Goal: Communication & Community: Participate in discussion

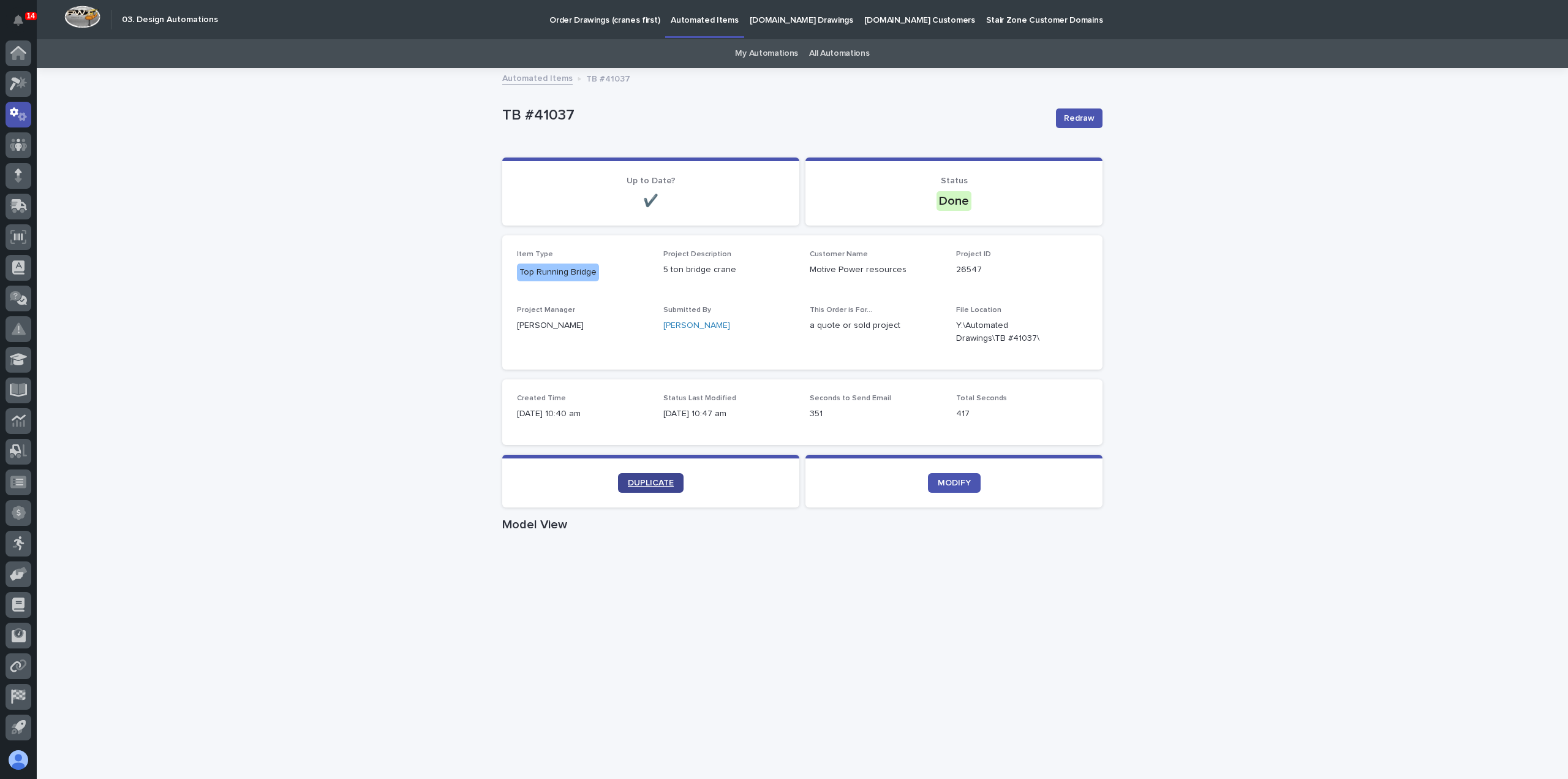
click at [661, 479] on span "DUPLICATE" at bounding box center [651, 483] width 46 height 9
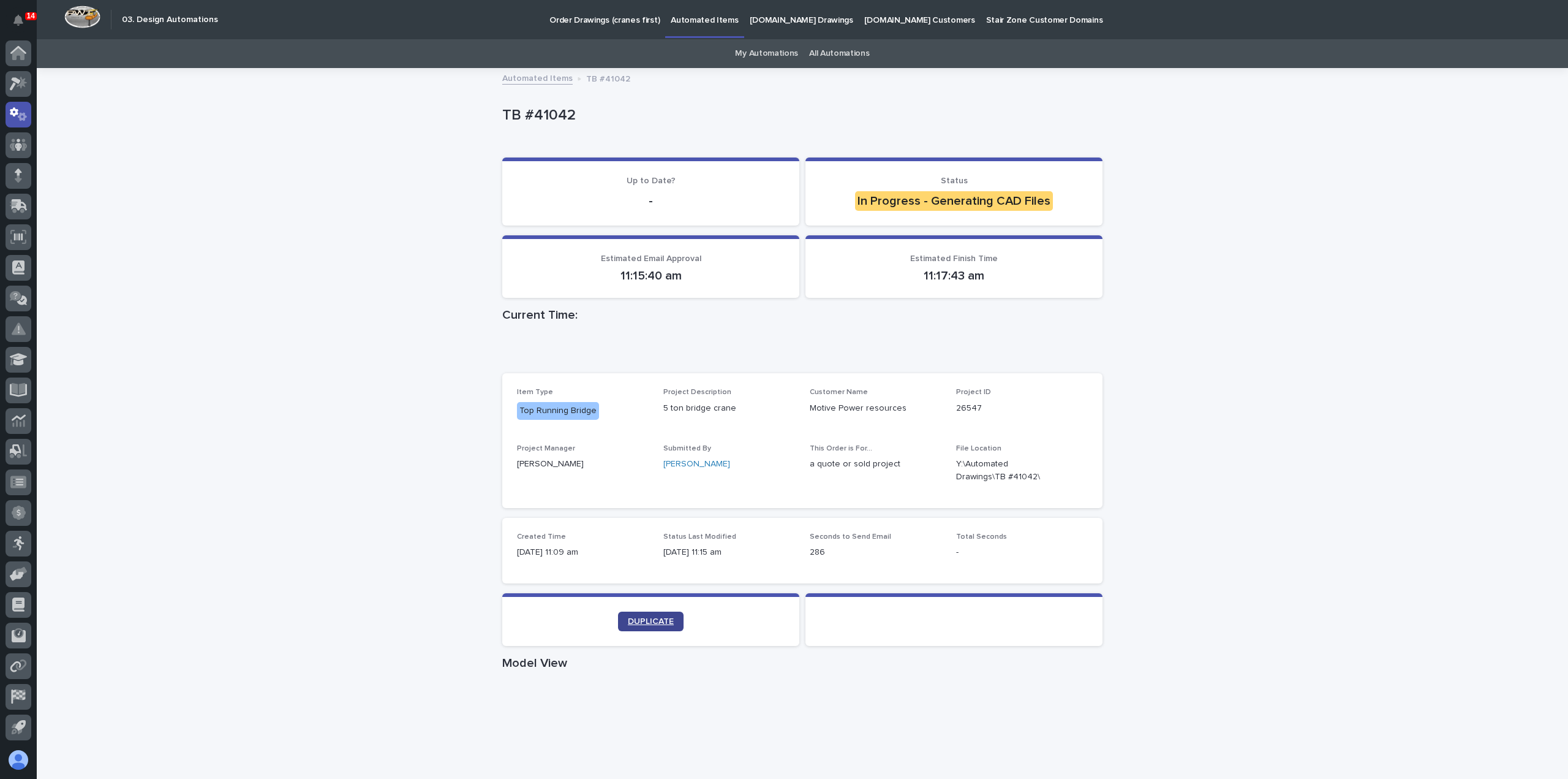
click at [655, 624] on span "DUPLICATE" at bounding box center [651, 621] width 46 height 9
click at [25, 85] on icon at bounding box center [18, 84] width 17 height 14
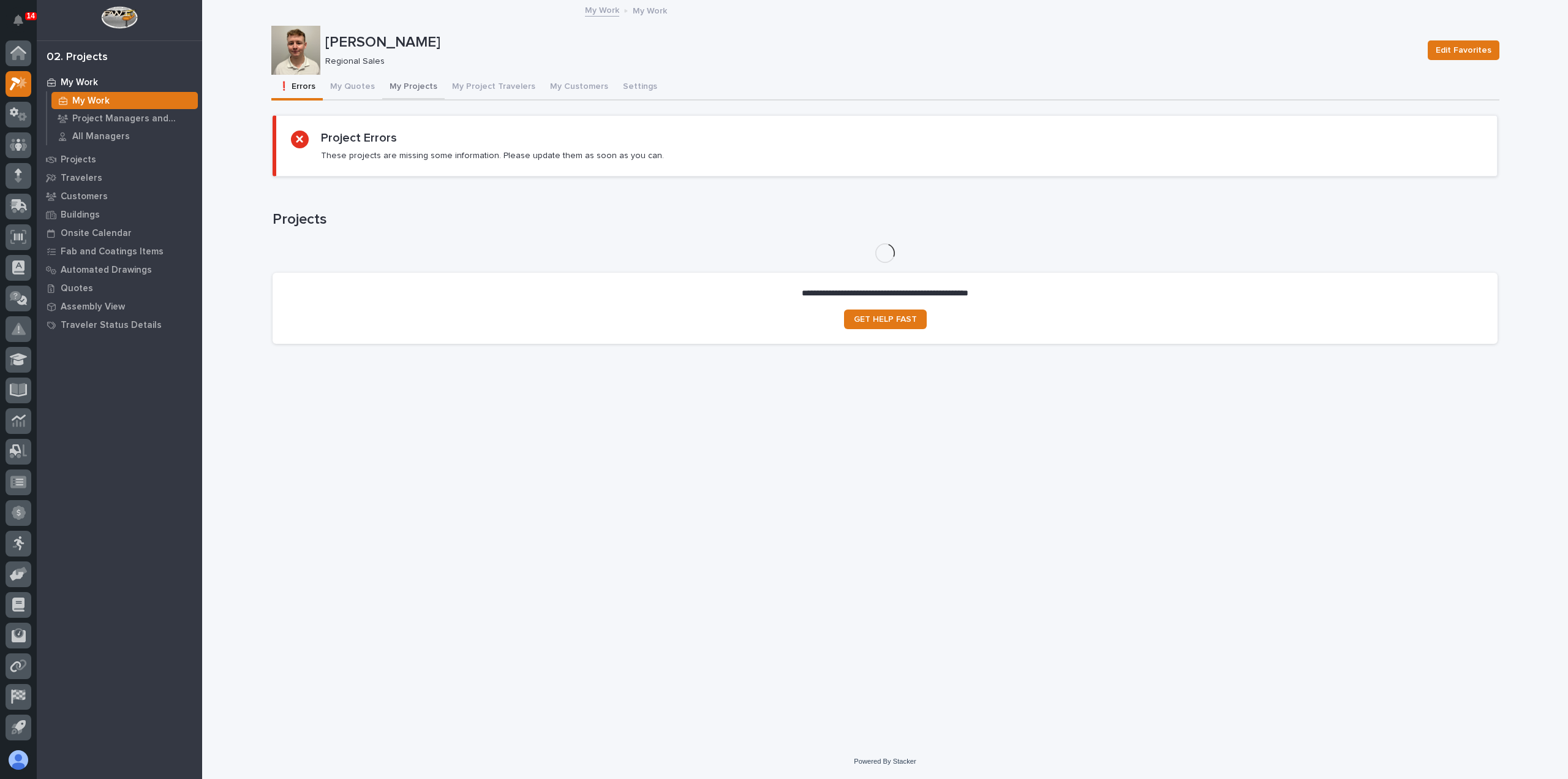
click at [412, 80] on button "My Projects" at bounding box center [413, 88] width 63 height 26
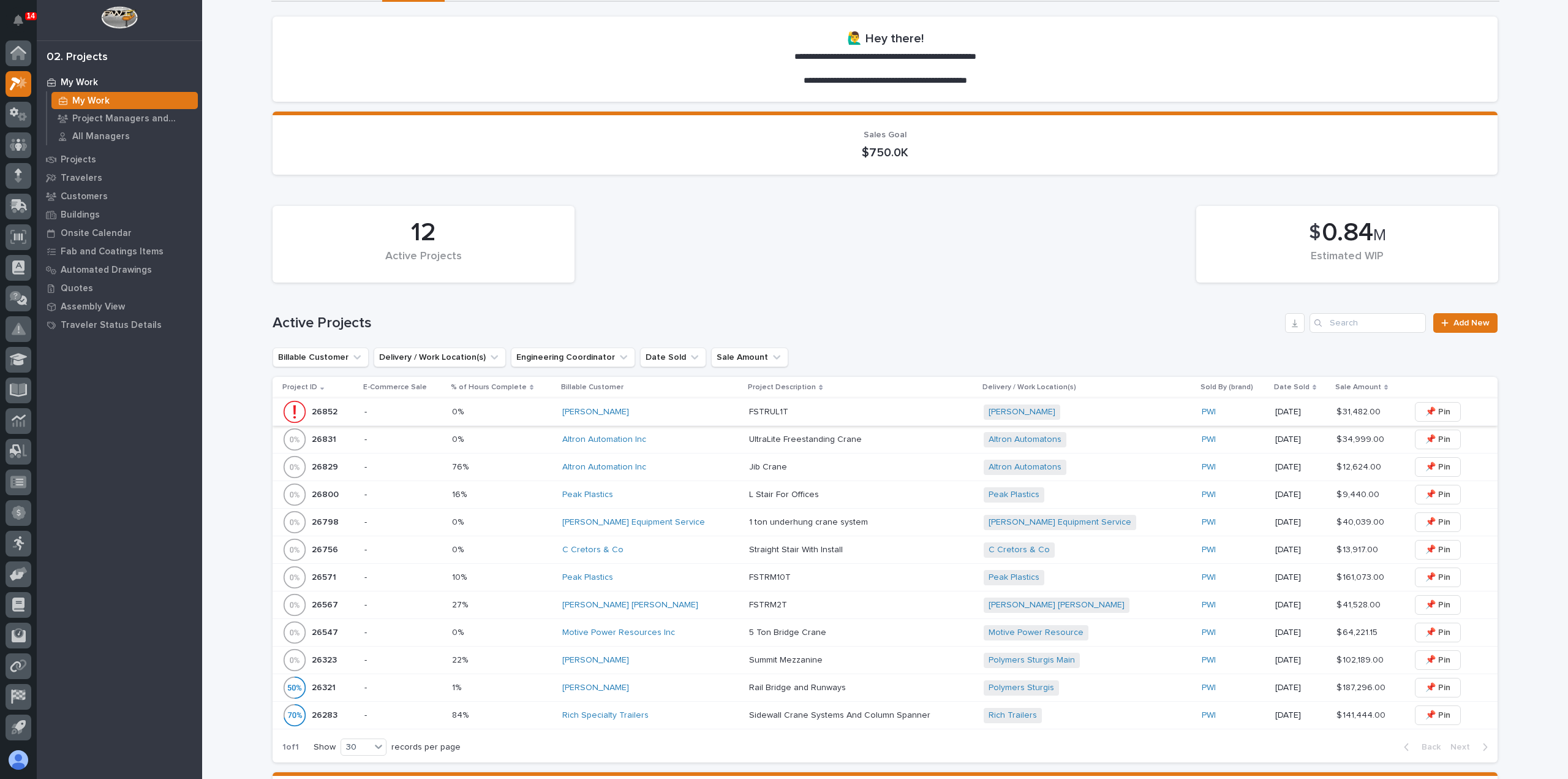
scroll to position [123, 0]
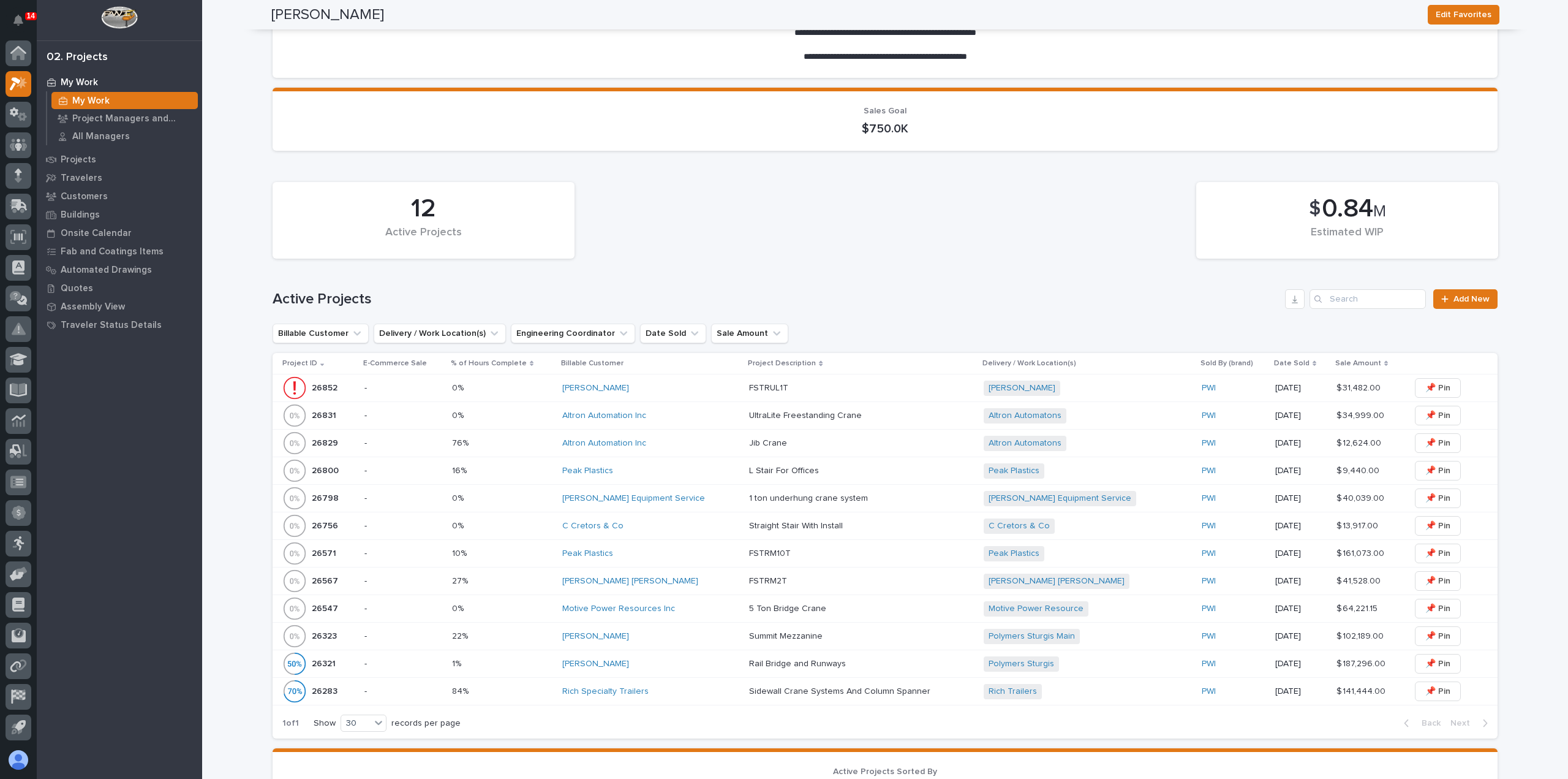
click at [696, 494] on div "Canfield Equipment Service" at bounding box center [650, 499] width 177 height 10
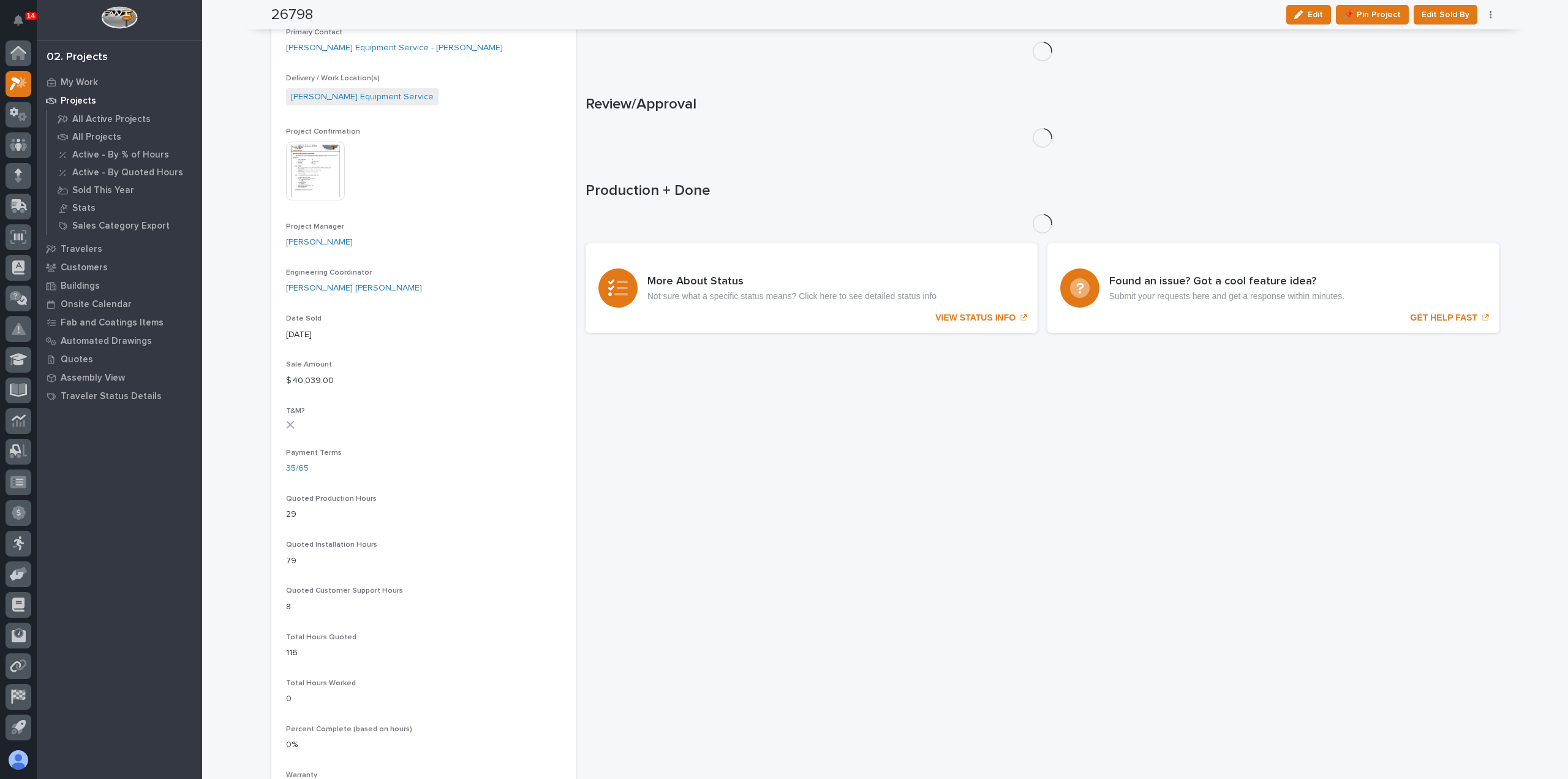
scroll to position [439, 0]
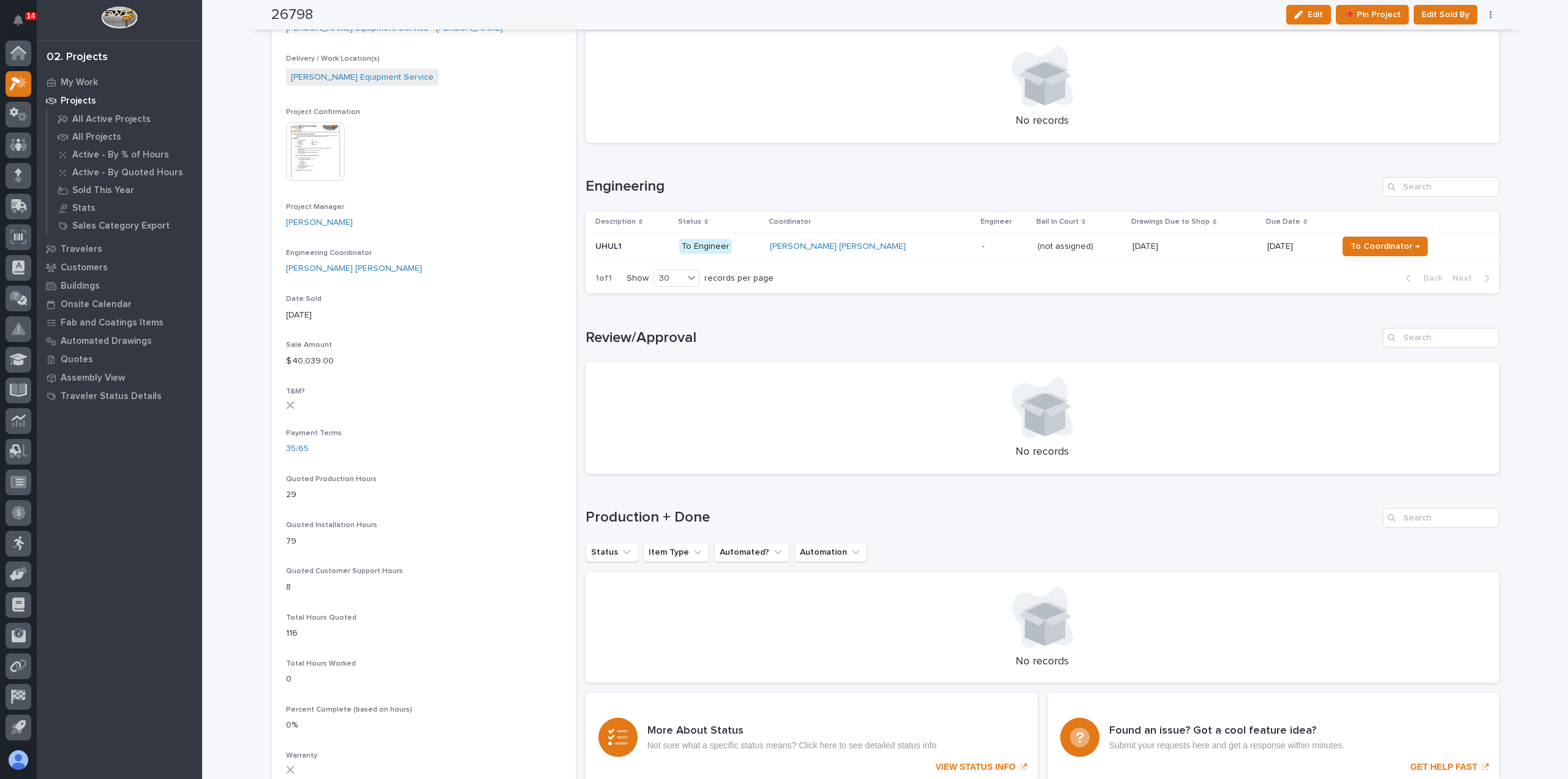
click at [868, 254] on div "Ben Lee Miller" at bounding box center [871, 246] width 202 height 20
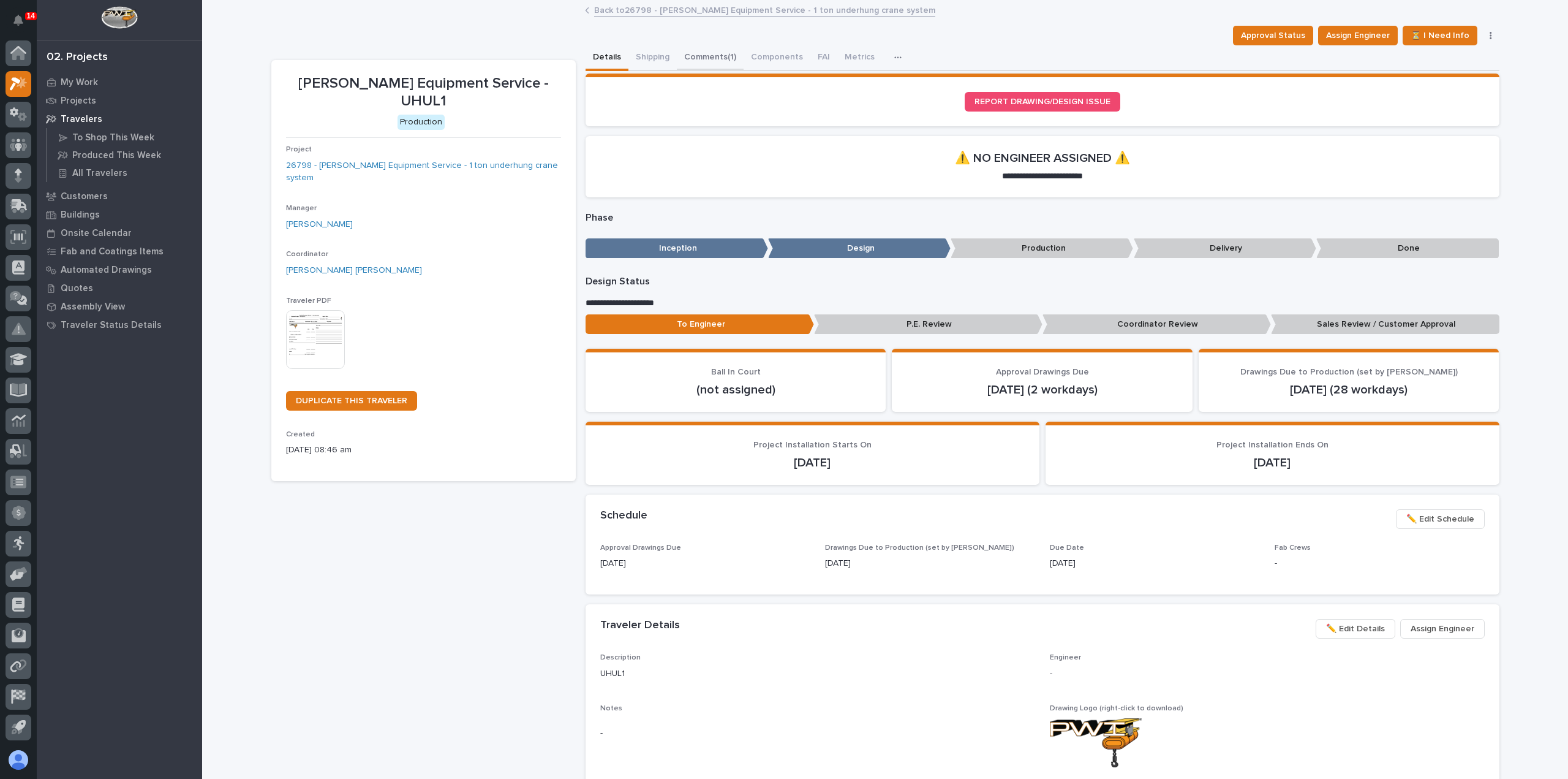
click at [712, 55] on button "Comments (1)" at bounding box center [710, 58] width 67 height 26
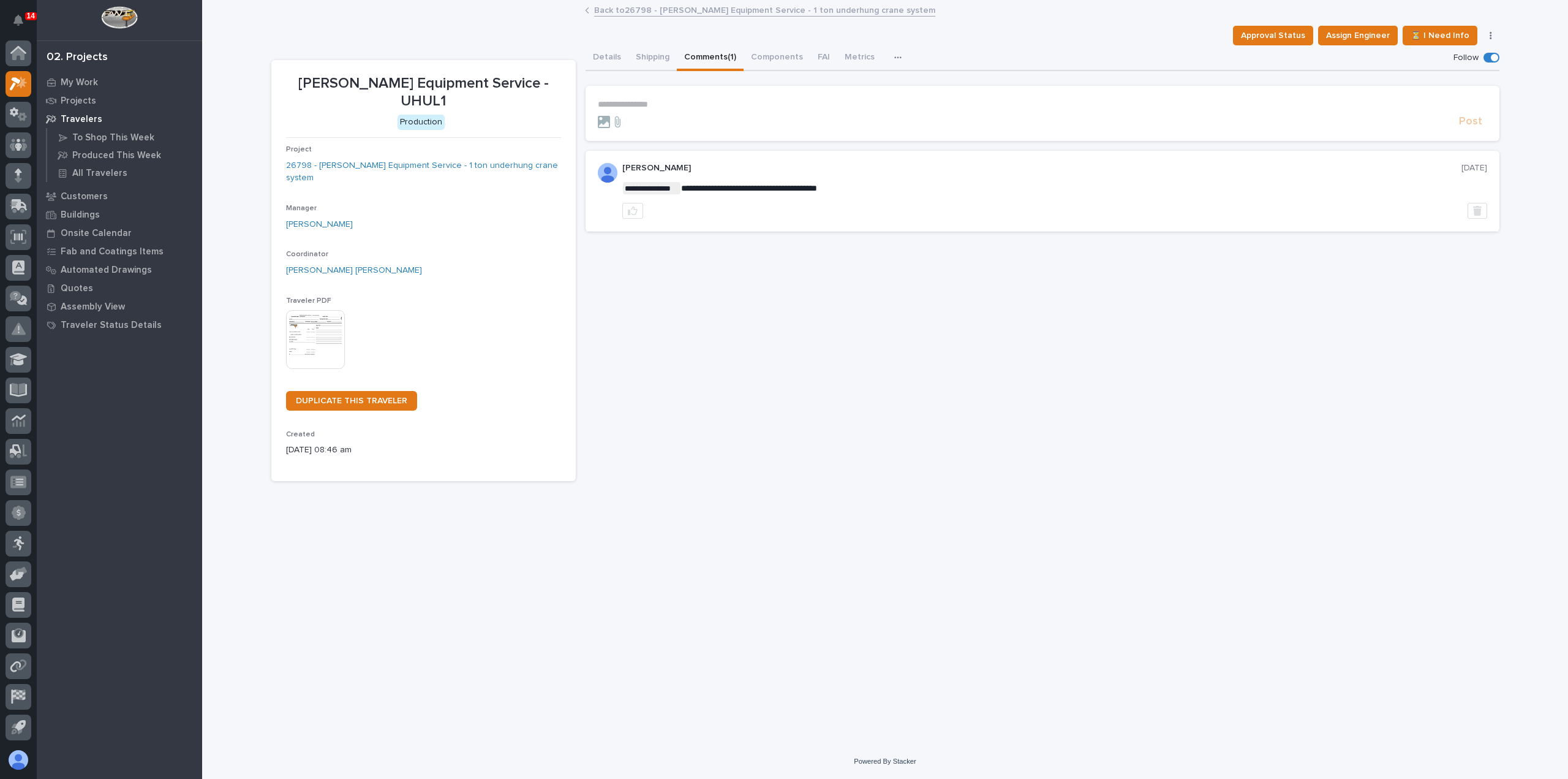
click at [732, 100] on p "**********" at bounding box center [1042, 104] width 889 height 10
click at [643, 121] on span "Ben Lee Miller" at bounding box center [671, 123] width 140 height 9
click at [684, 102] on p "**********" at bounding box center [1042, 105] width 889 height 12
click at [1474, 130] on span "Post" at bounding box center [1471, 127] width 23 height 14
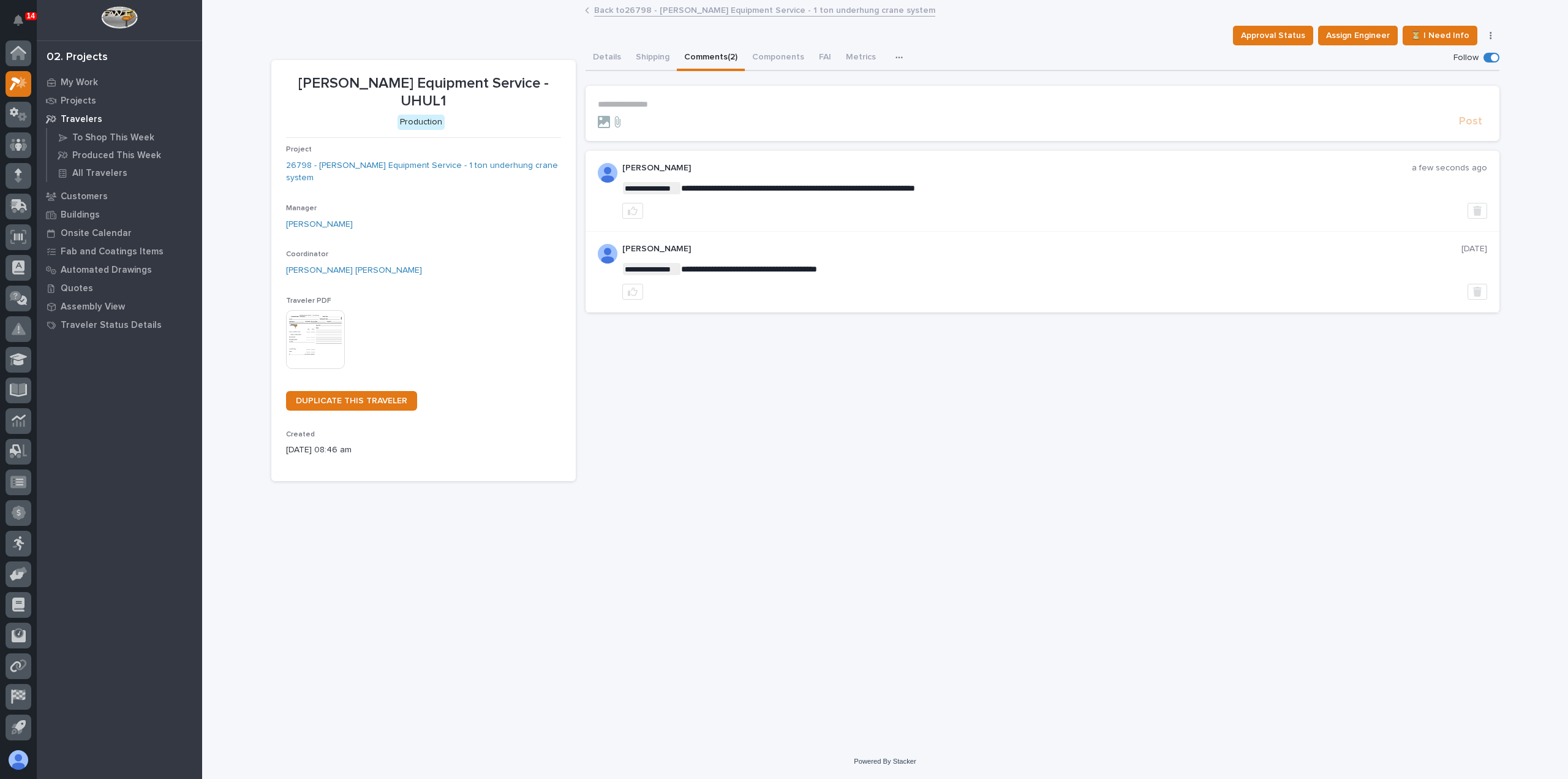
click at [624, 10] on link "Back to 26798 - Canfield Equipment Service - 1 ton underhung crane system" at bounding box center [765, 10] width 341 height 14
